Goal: Task Accomplishment & Management: Manage account settings

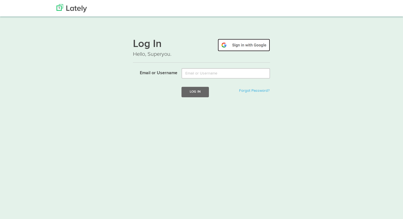
click at [249, 47] on img at bounding box center [244, 45] width 52 height 13
click at [242, 48] on img at bounding box center [244, 45] width 52 height 13
click at [223, 45] on img at bounding box center [244, 45] width 52 height 13
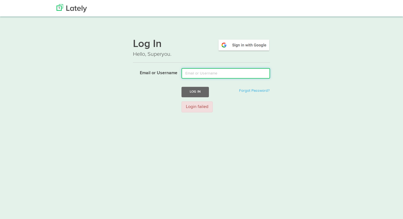
click at [197, 75] on input "Email or Username" at bounding box center [226, 73] width 89 height 10
click at [141, 49] on h1 "Log In" at bounding box center [201, 45] width 137 height 12
